Goal: Task Accomplishment & Management: Manage account settings

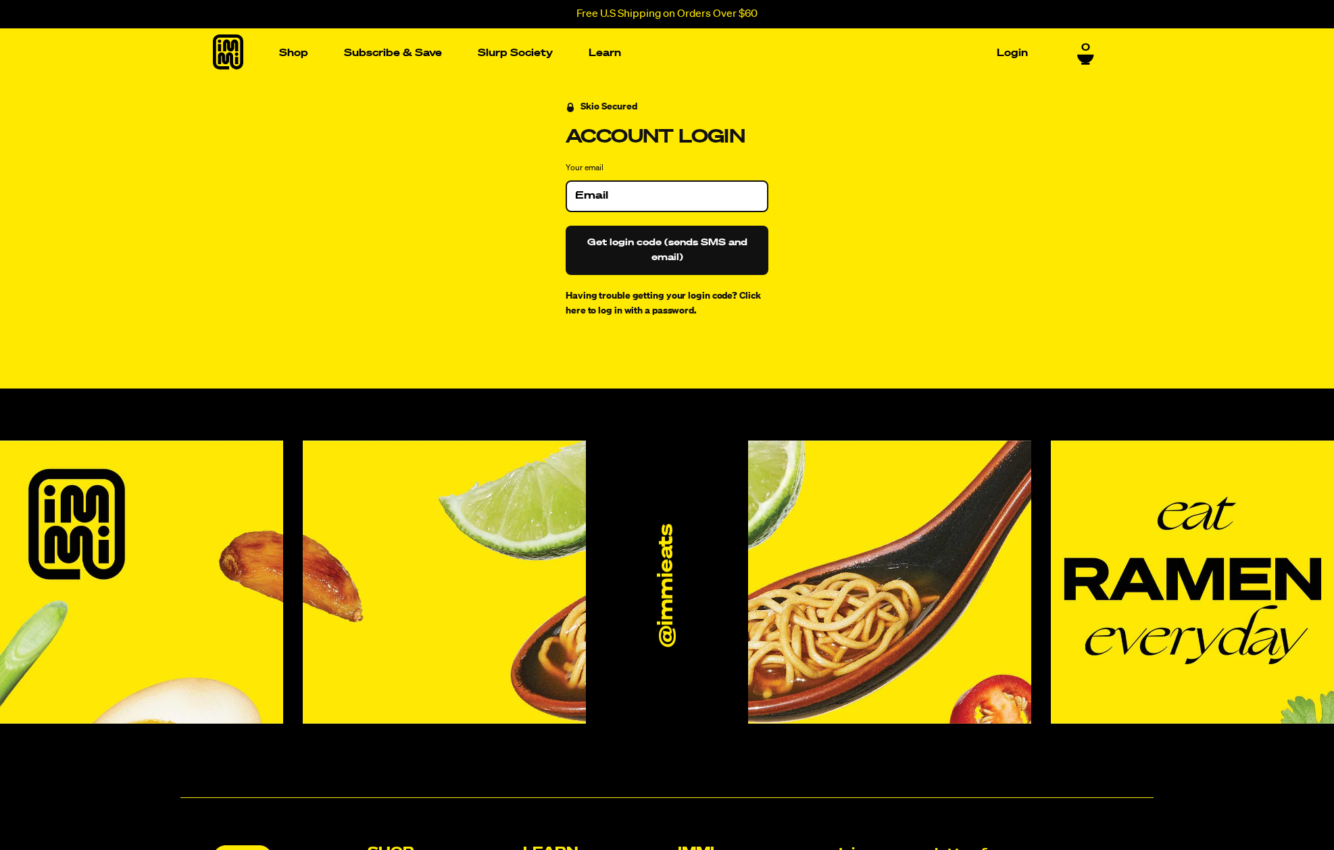
click at [686, 198] on input "Your email" at bounding box center [667, 196] width 184 height 14
click at [622, 208] on div at bounding box center [667, 196] width 203 height 32
click at [622, 203] on div at bounding box center [667, 196] width 203 height 32
click at [622, 193] on input "Your email" at bounding box center [667, 196] width 184 height 14
type input "[EMAIL_ADDRESS][PERSON_NAME][DOMAIN_NAME]"
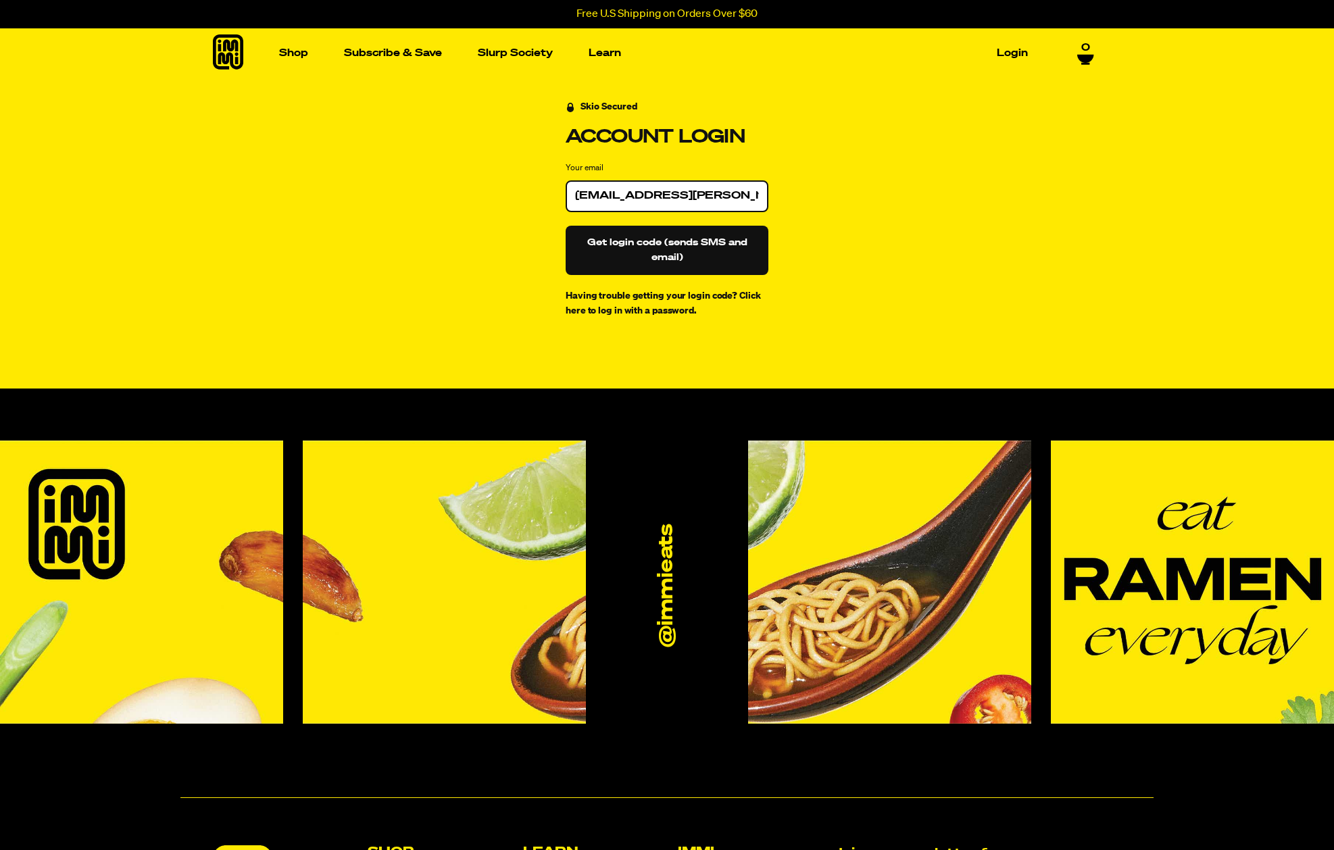
click at [566, 226] on button "Get login code (sends SMS and email)" at bounding box center [667, 250] width 203 height 49
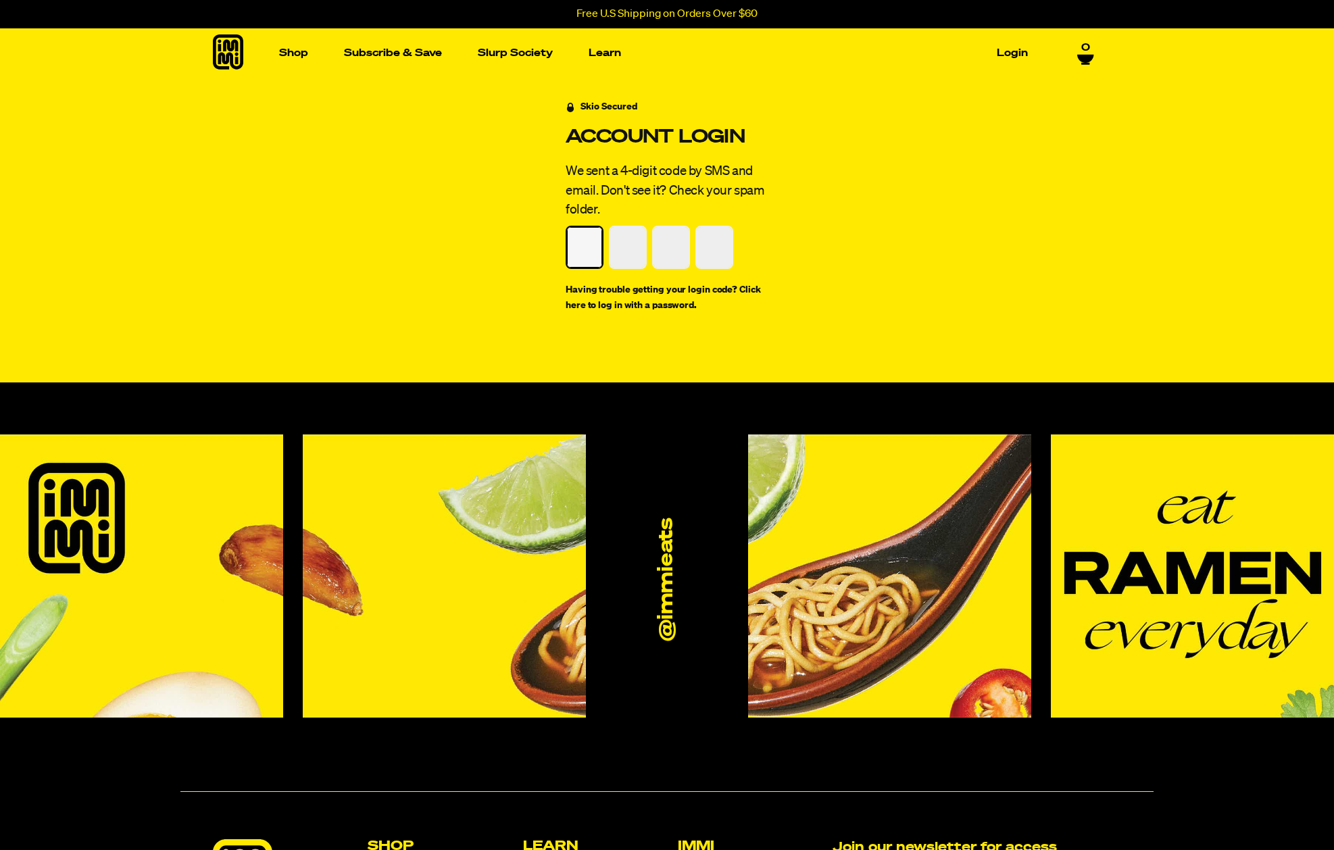
paste input "6"
type input "6"
type input "3"
type input "6"
type input "3"
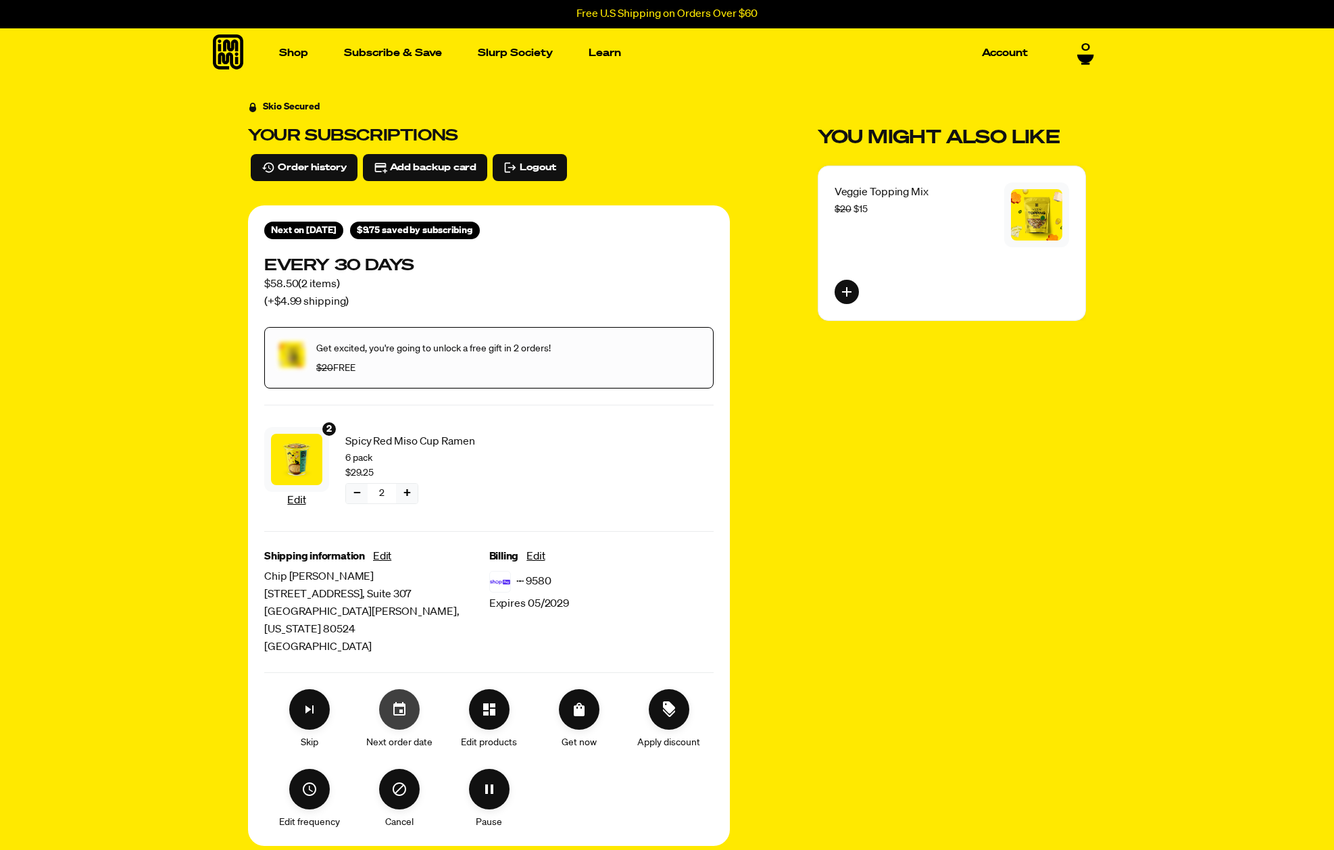
click at [394, 703] on button "Set your next order date" at bounding box center [399, 710] width 41 height 41
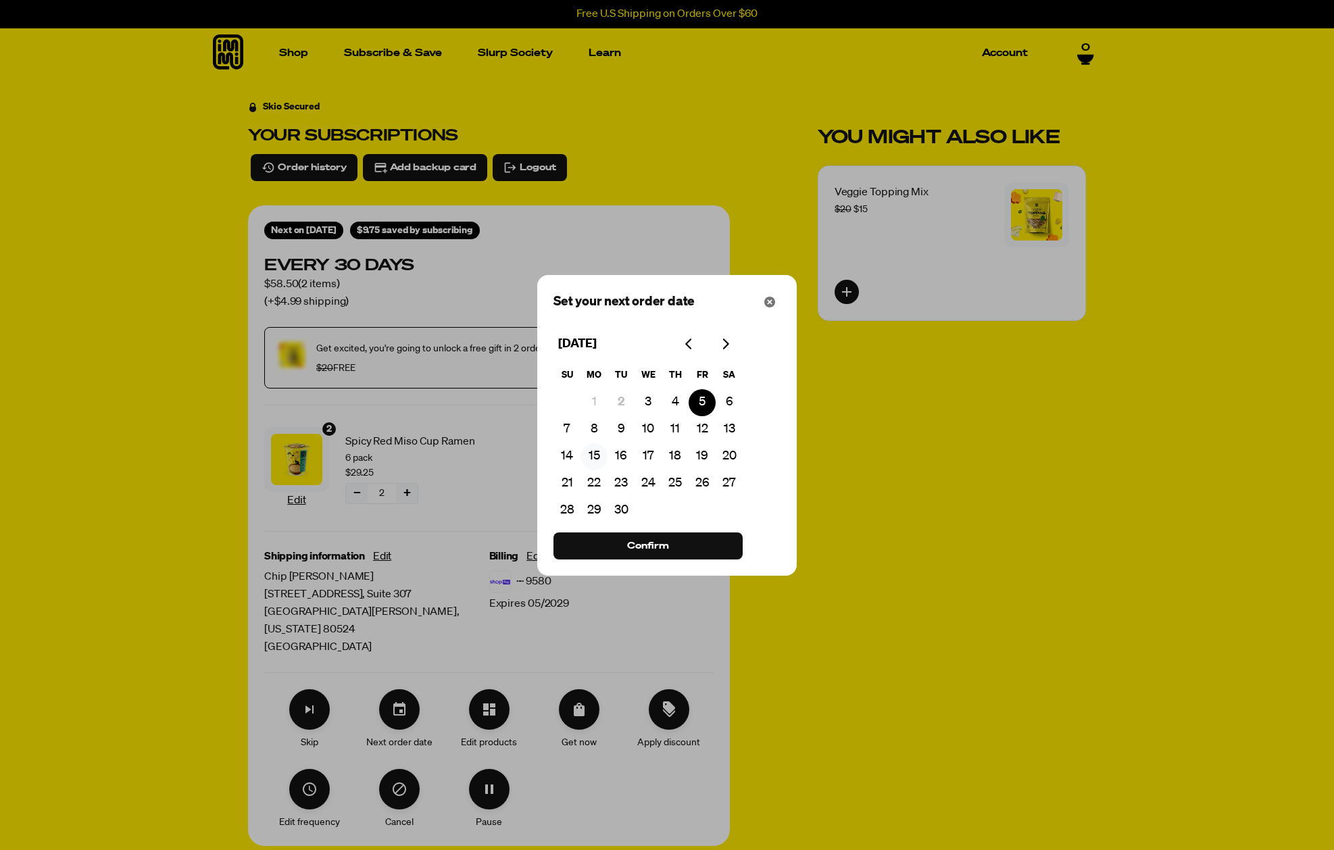
click at [591, 460] on button "15" at bounding box center [594, 456] width 27 height 27
click at [596, 546] on button "Confirm" at bounding box center [648, 546] width 189 height 27
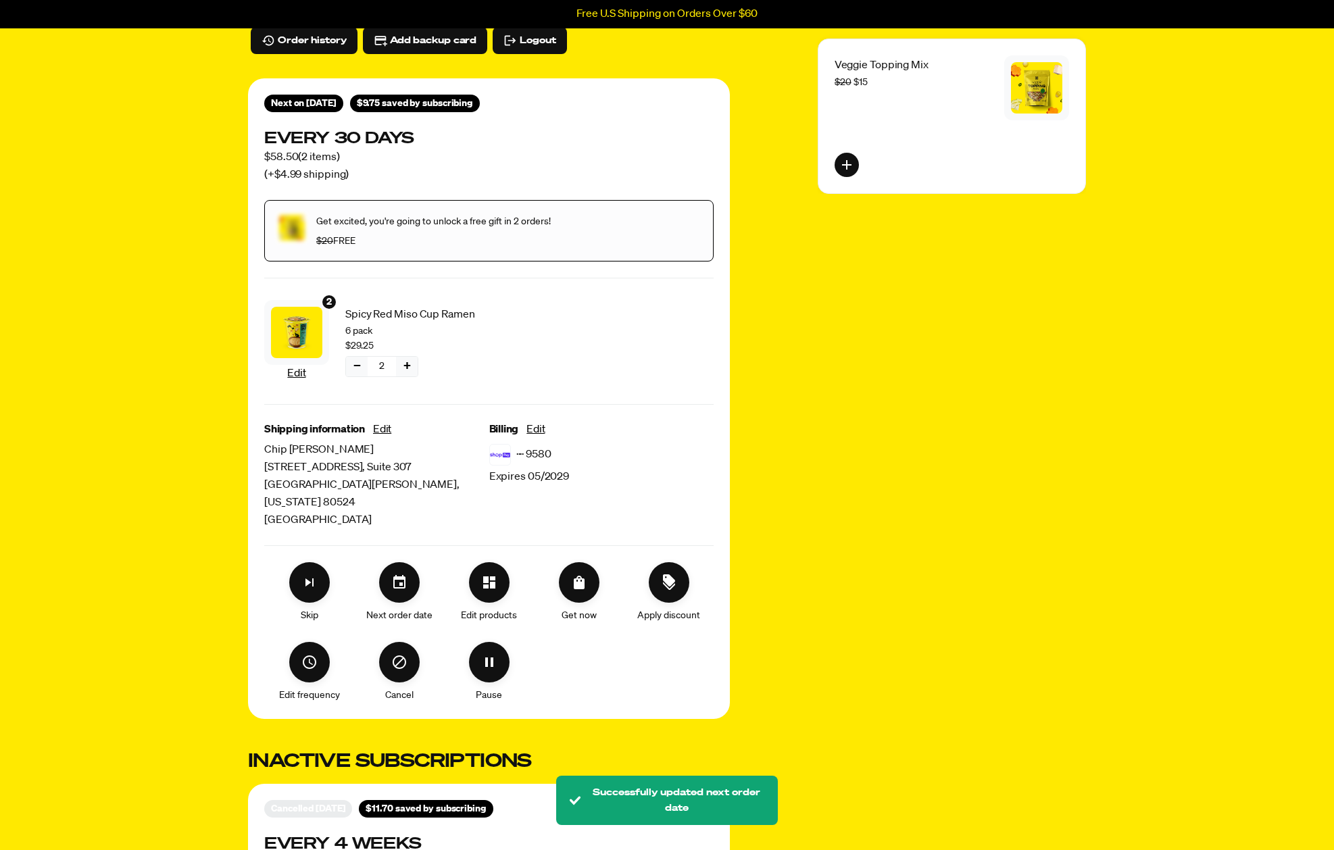
scroll to position [139, 0]
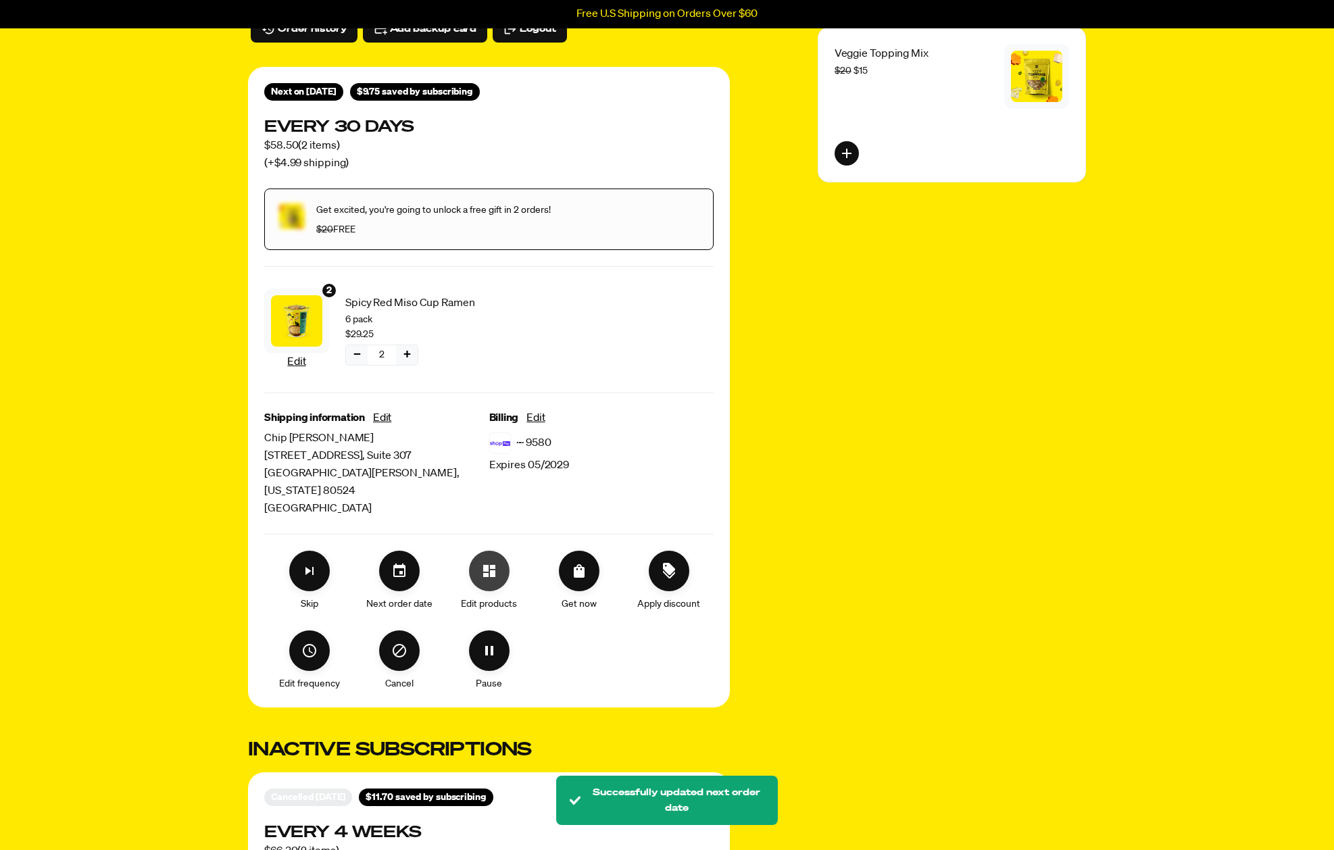
click at [487, 563] on icon "Edit products" at bounding box center [489, 571] width 16 height 16
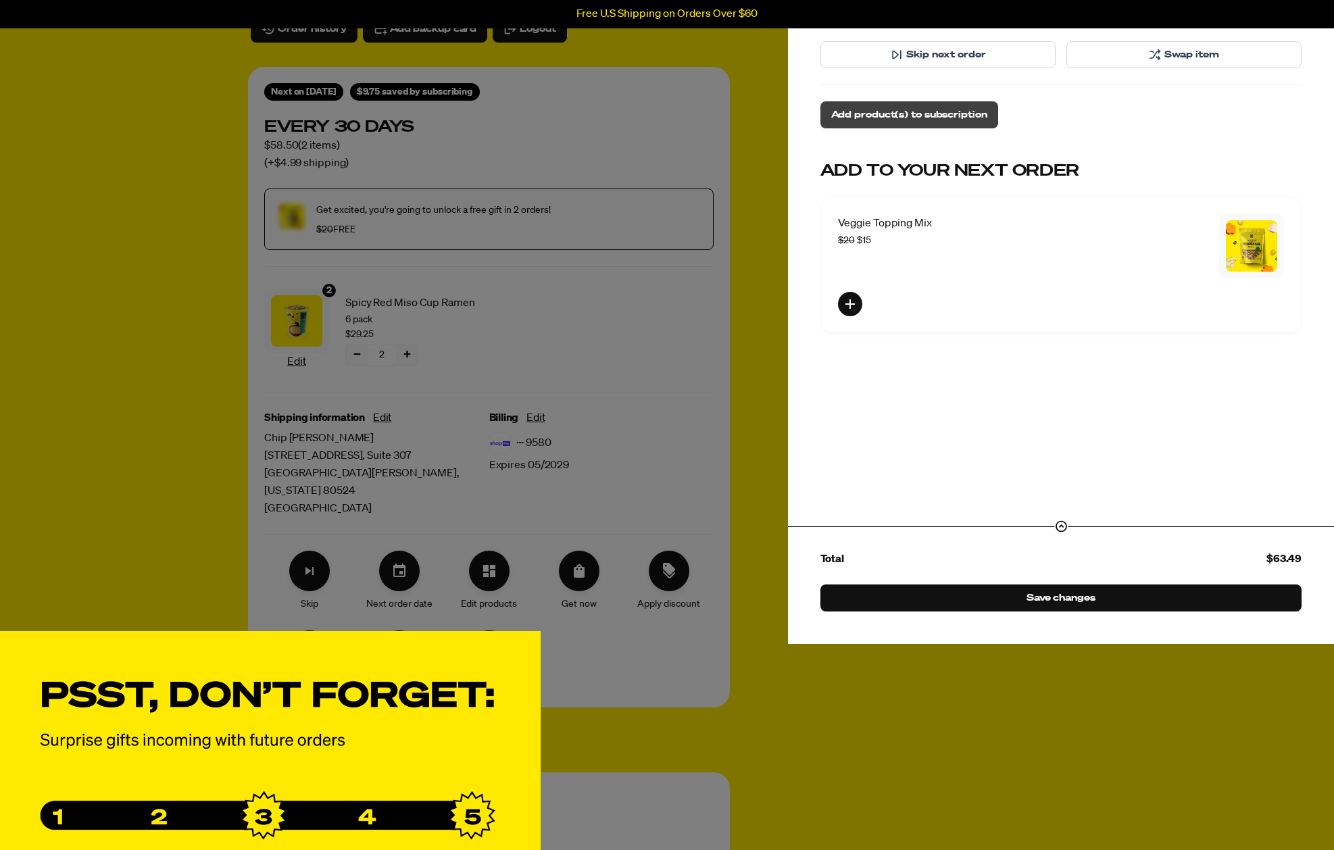
click at [912, 116] on span "Add product(s) to subscription" at bounding box center [909, 114] width 156 height 15
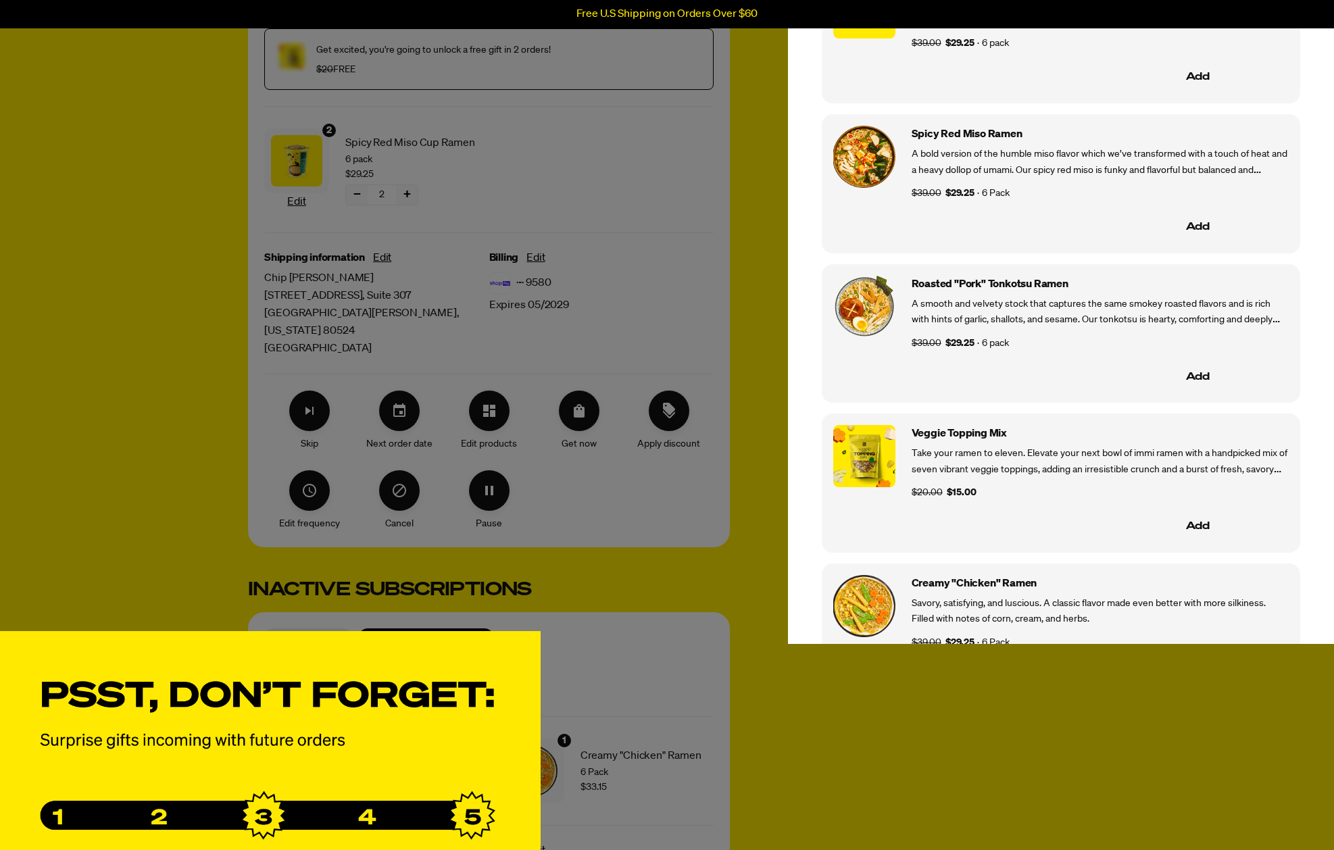
scroll to position [0, 0]
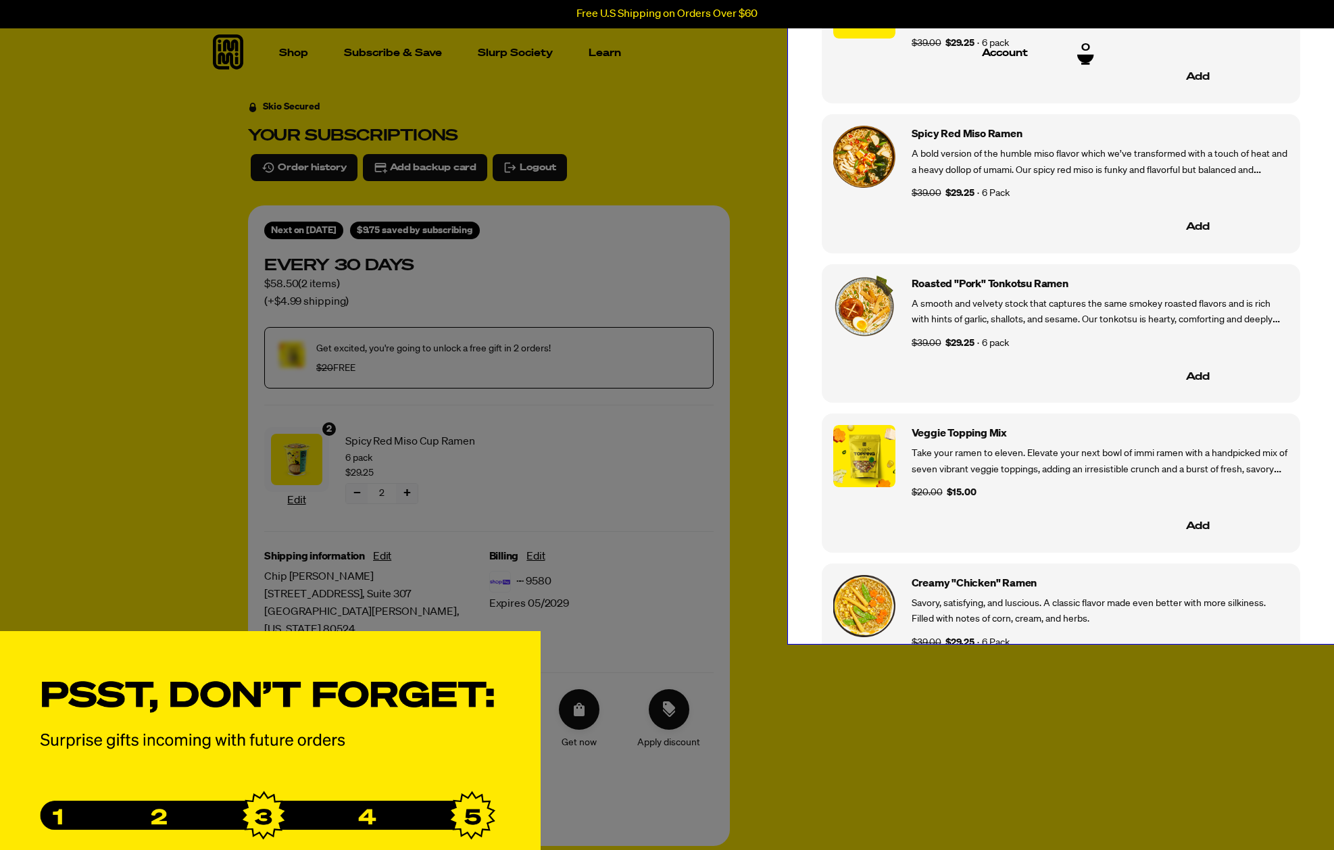
click at [1051, 756] on div "Add Products Roasted "Pork" Tonkotsu Cup Ramen A smooth and velvety stock that …" at bounding box center [667, 425] width 1334 height 1263
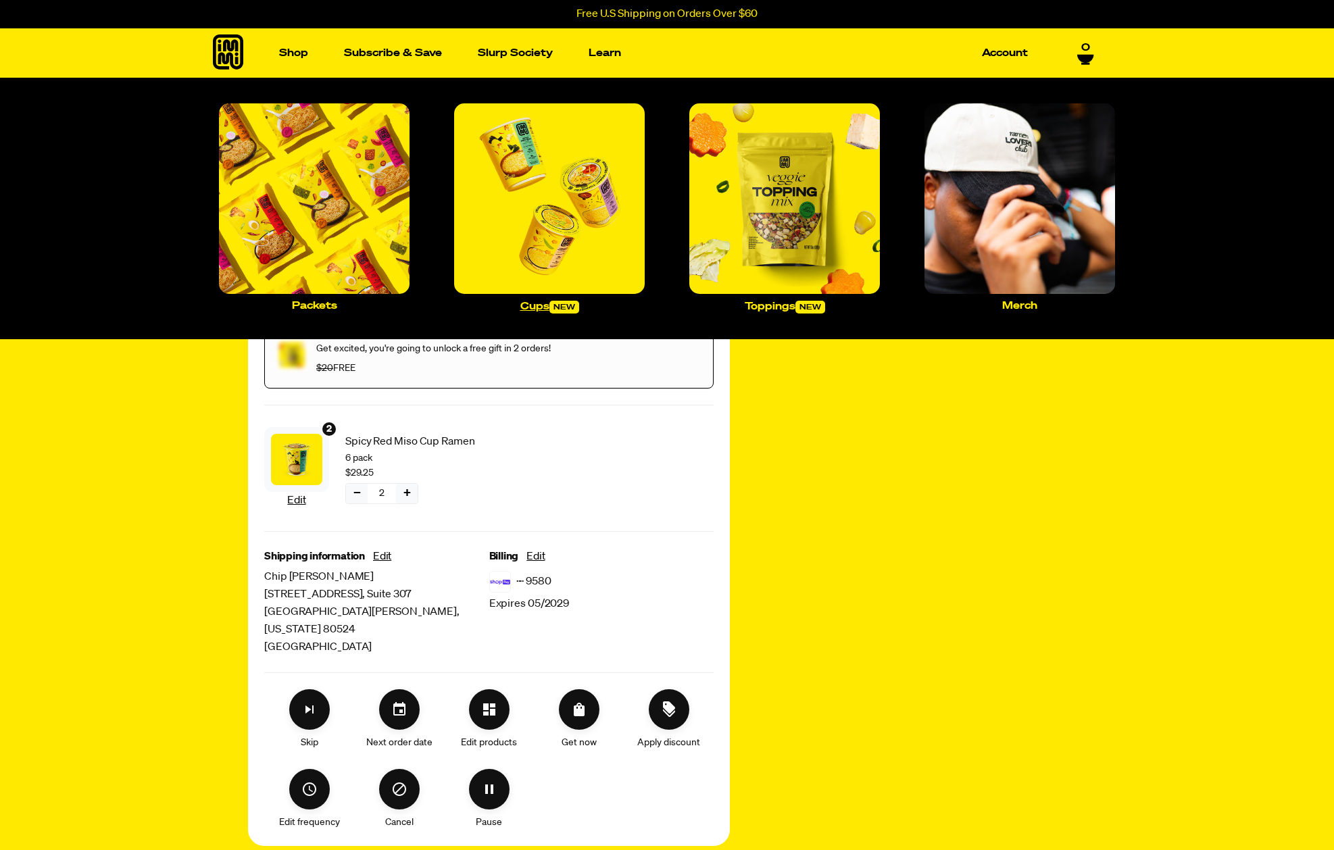
click at [592, 207] on img "Main navigation" at bounding box center [549, 198] width 191 height 191
